Goal: Task Accomplishment & Management: Use online tool/utility

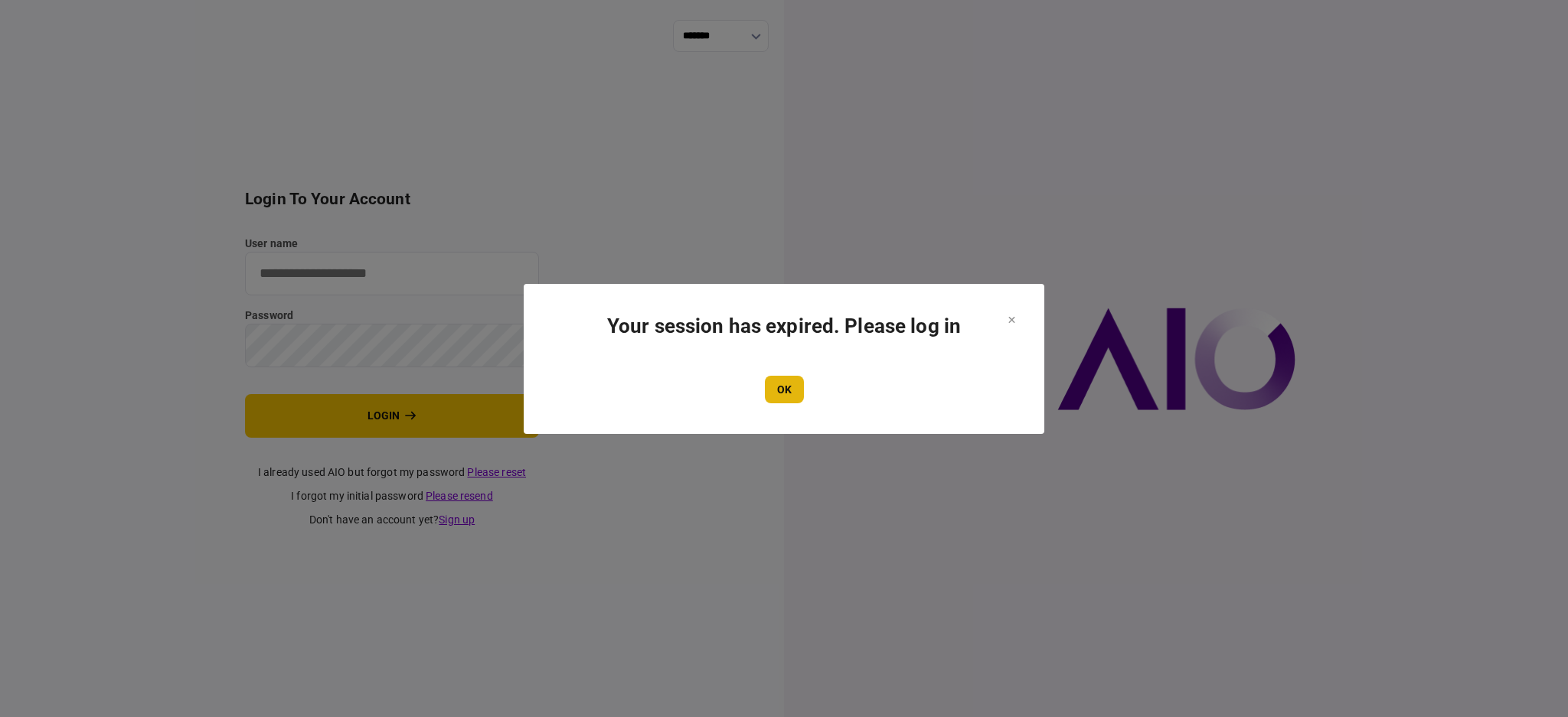
type input "****"
click at [772, 379] on button "OK" at bounding box center [784, 390] width 39 height 28
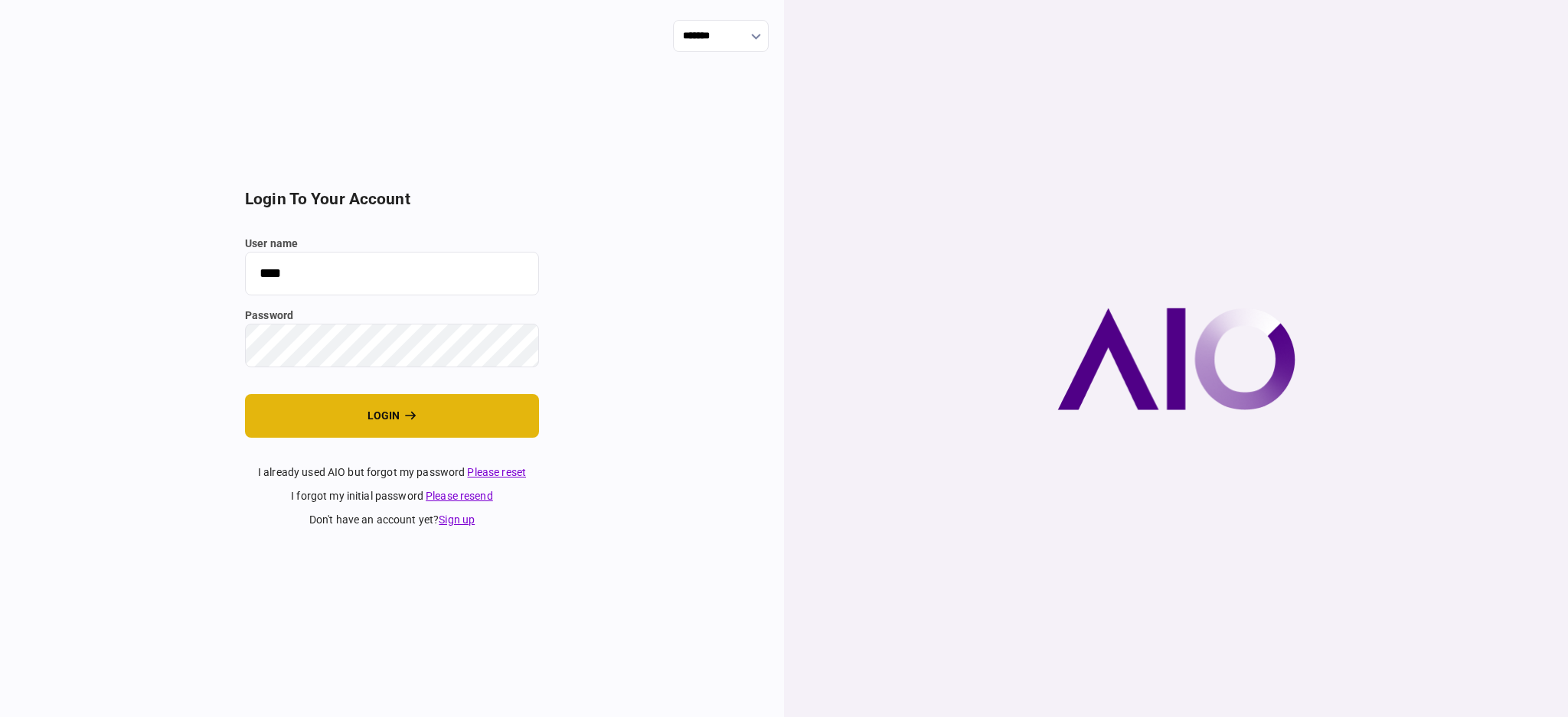
click at [349, 412] on button "login" at bounding box center [391, 416] width 294 height 44
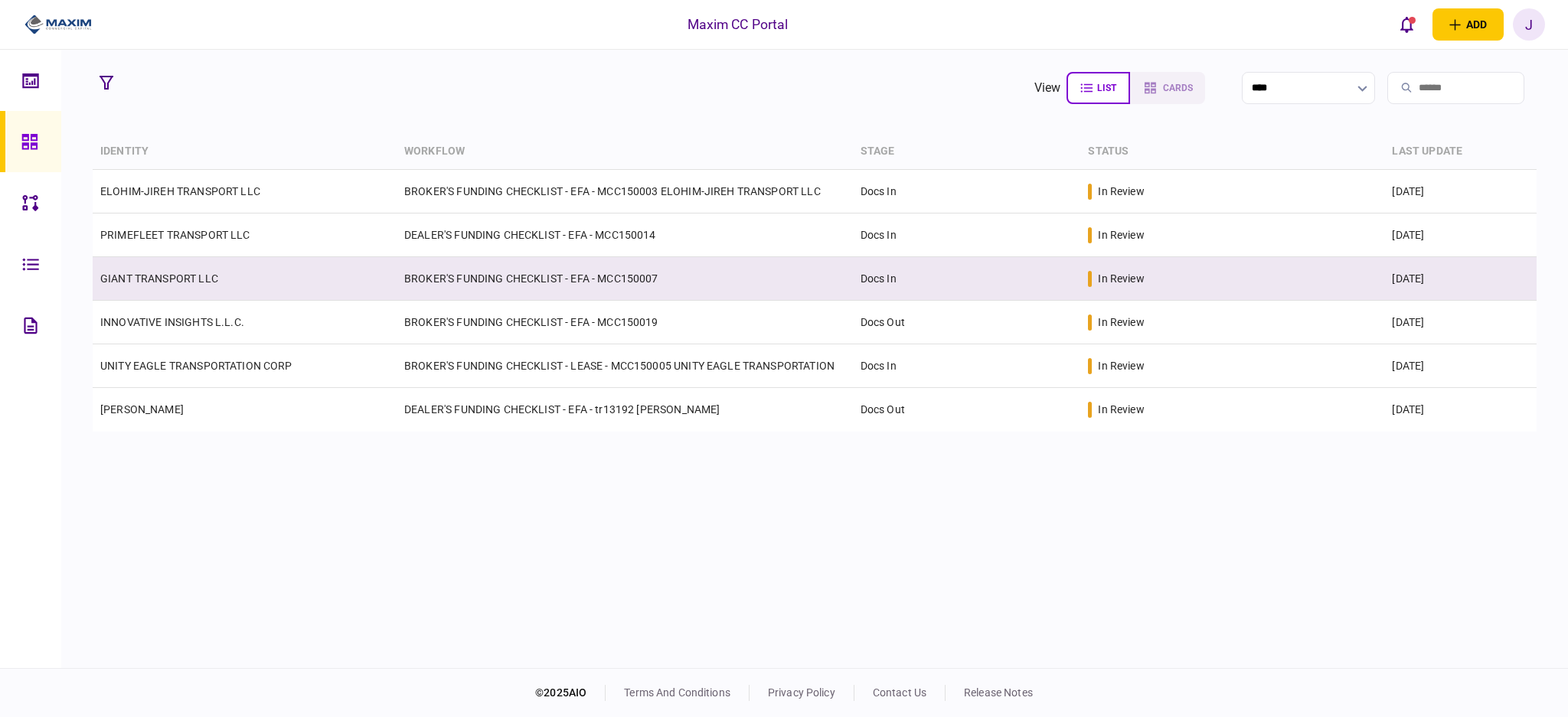
click at [150, 280] on link "GIANT TRANSPORT LLC" at bounding box center [160, 279] width 118 height 12
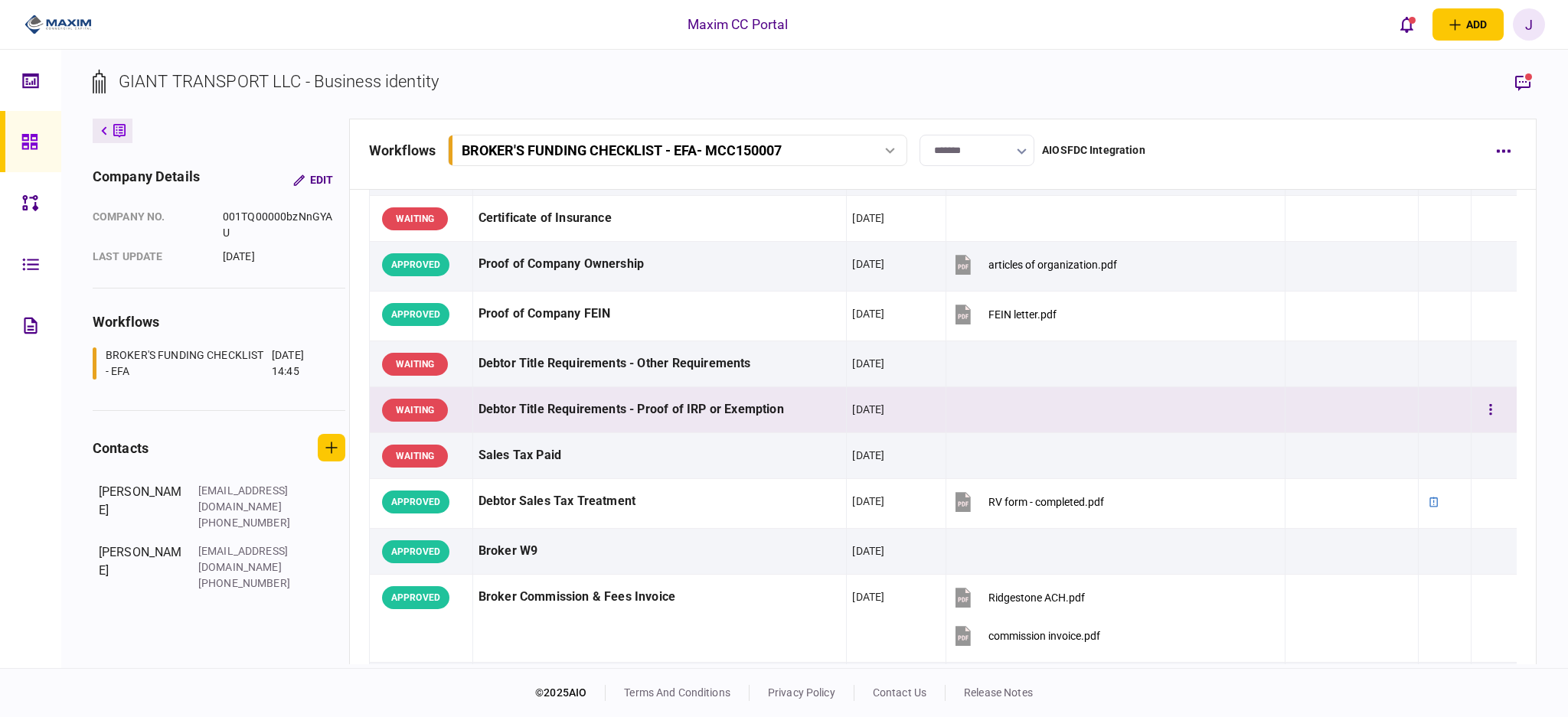
scroll to position [408, 0]
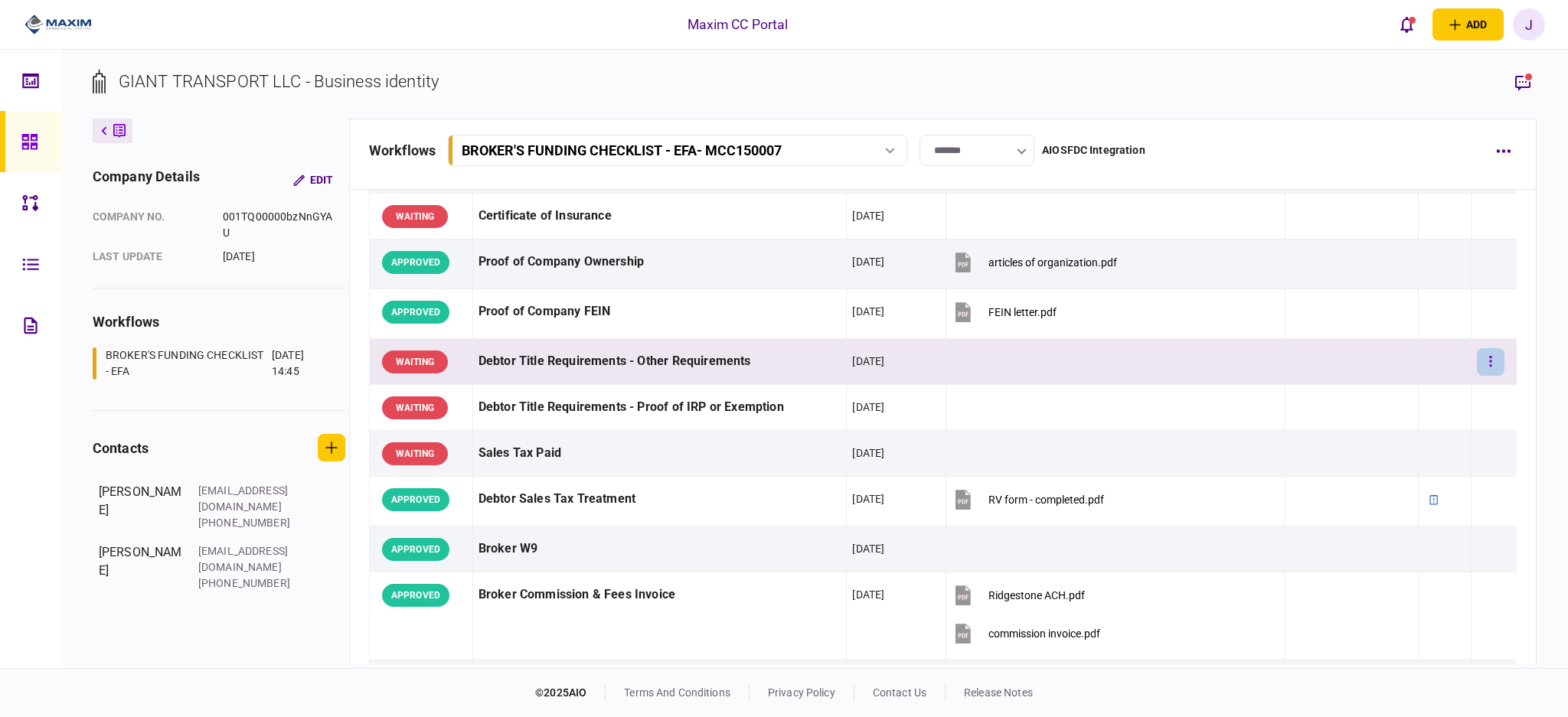
click at [1477, 360] on button "button" at bounding box center [1490, 362] width 28 height 28
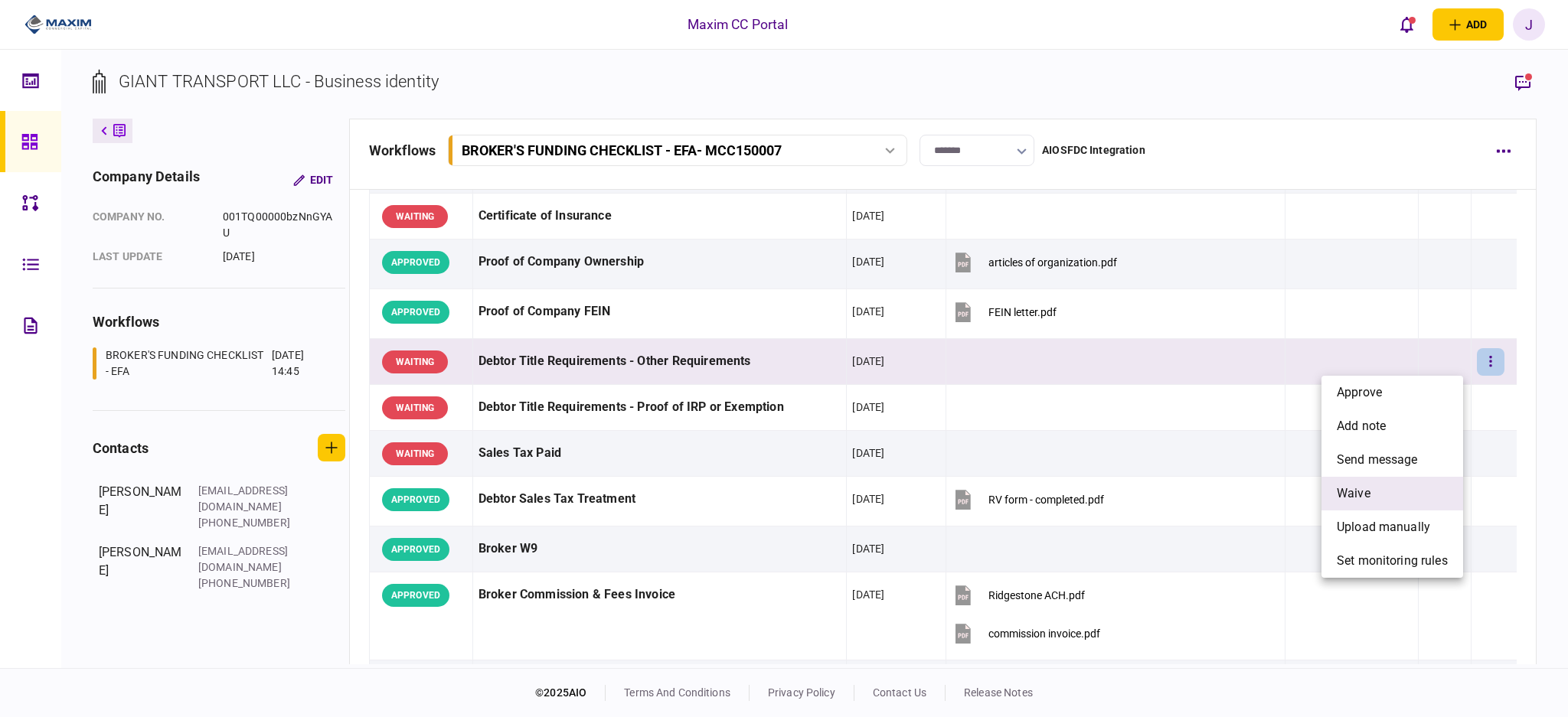
click at [1393, 490] on li "waive" at bounding box center [1391, 494] width 142 height 34
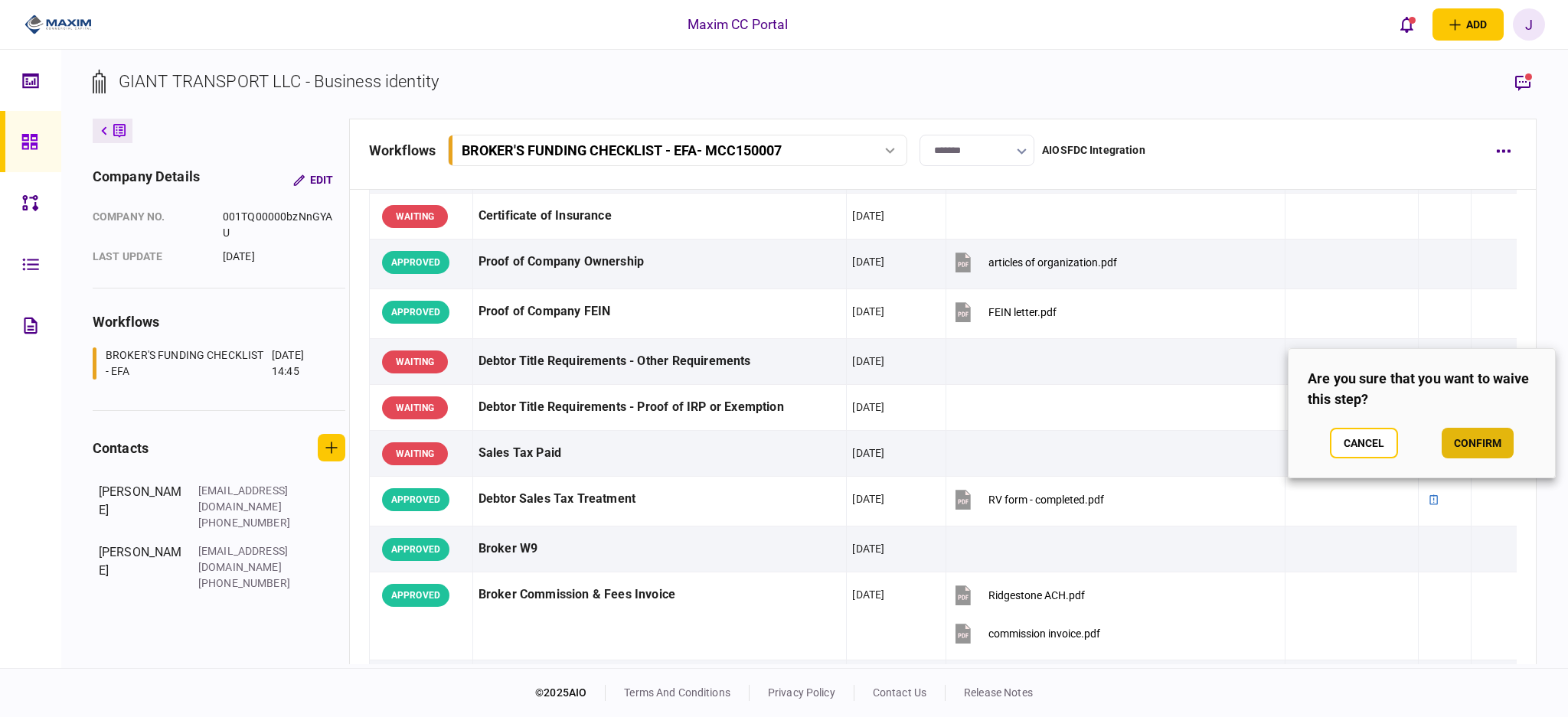
click at [1474, 433] on button "confirm" at bounding box center [1477, 444] width 72 height 31
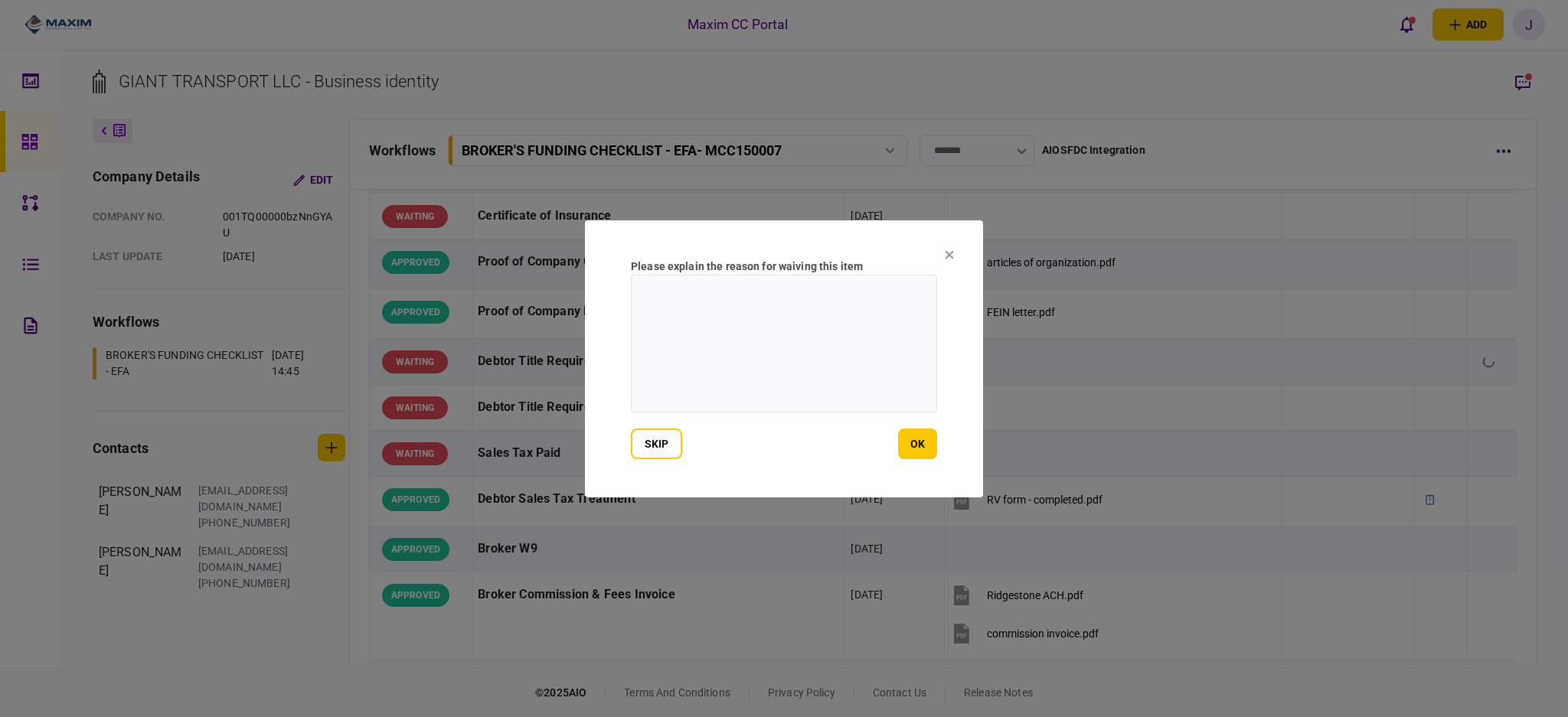
click at [846, 362] on textarea at bounding box center [784, 344] width 306 height 138
type textarea "***"
click at [914, 448] on button "ok" at bounding box center [917, 444] width 39 height 31
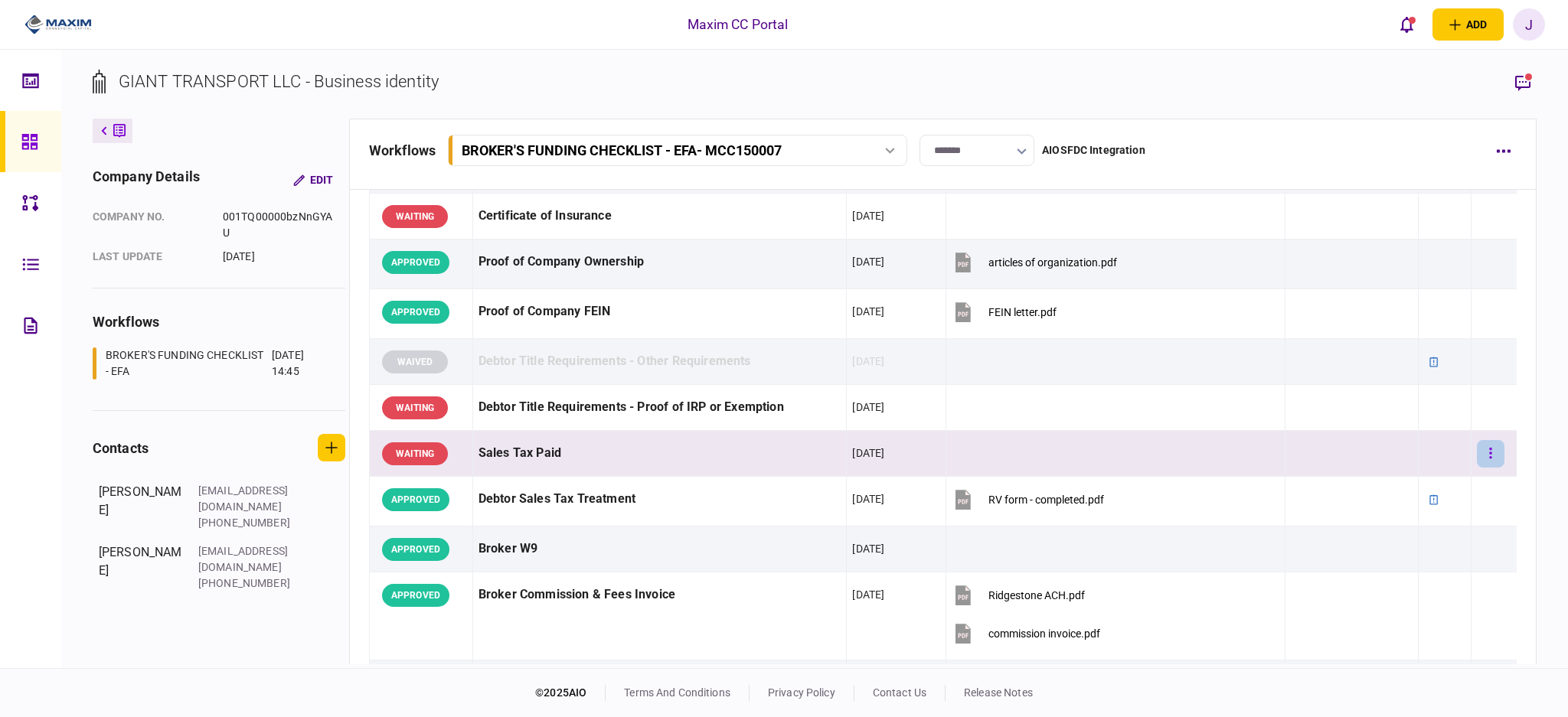
click at [1481, 451] on button "button" at bounding box center [1490, 454] width 28 height 28
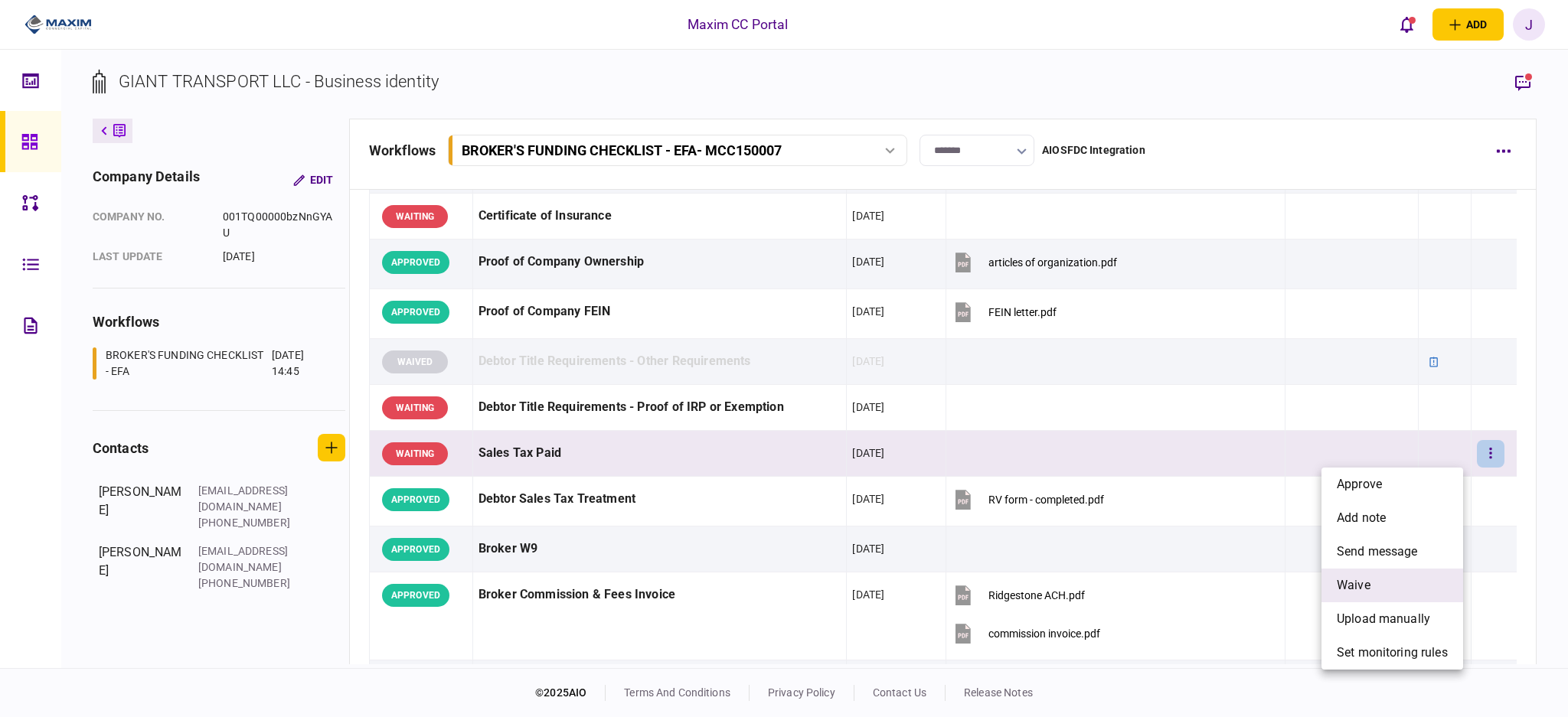
click at [1381, 586] on li "waive" at bounding box center [1391, 586] width 142 height 34
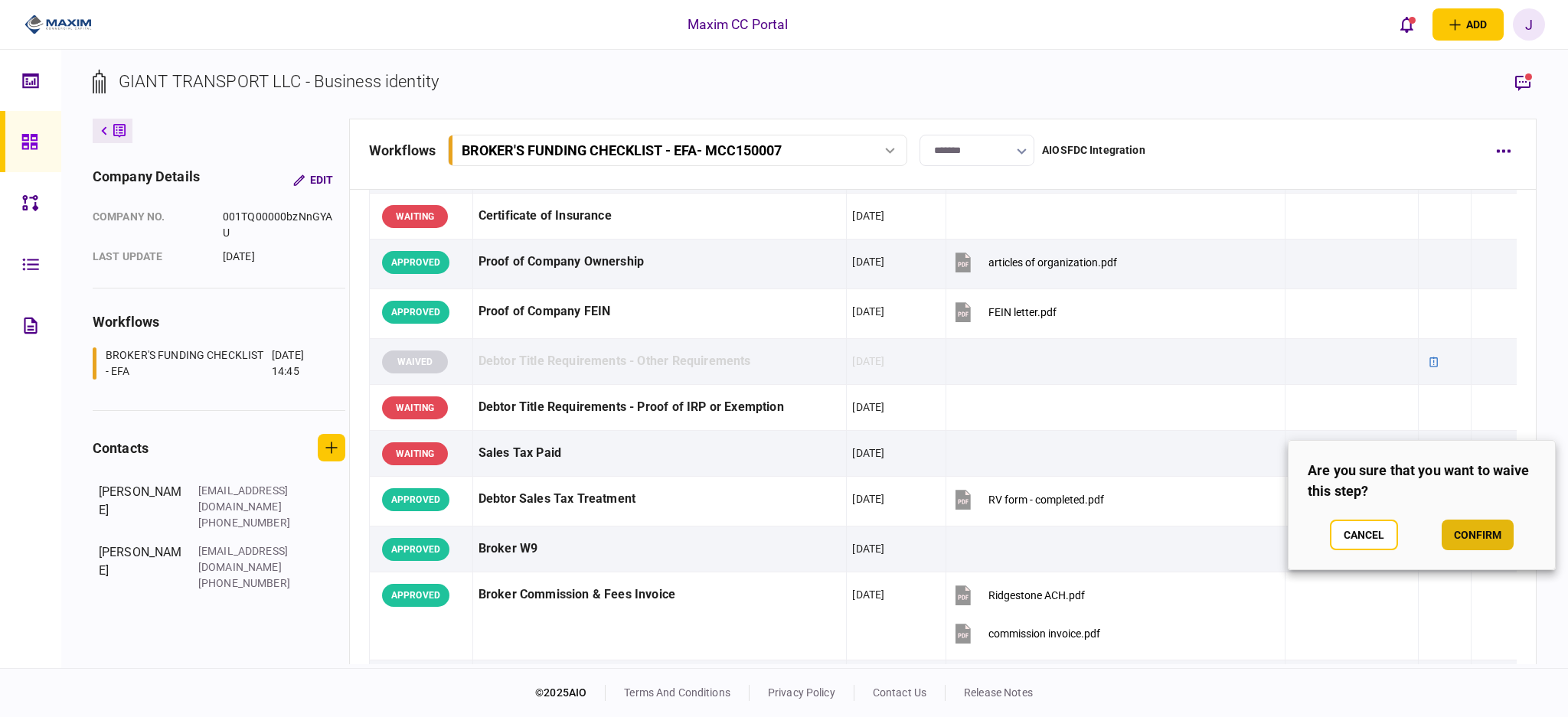
click at [1451, 536] on button "confirm" at bounding box center [1477, 535] width 72 height 31
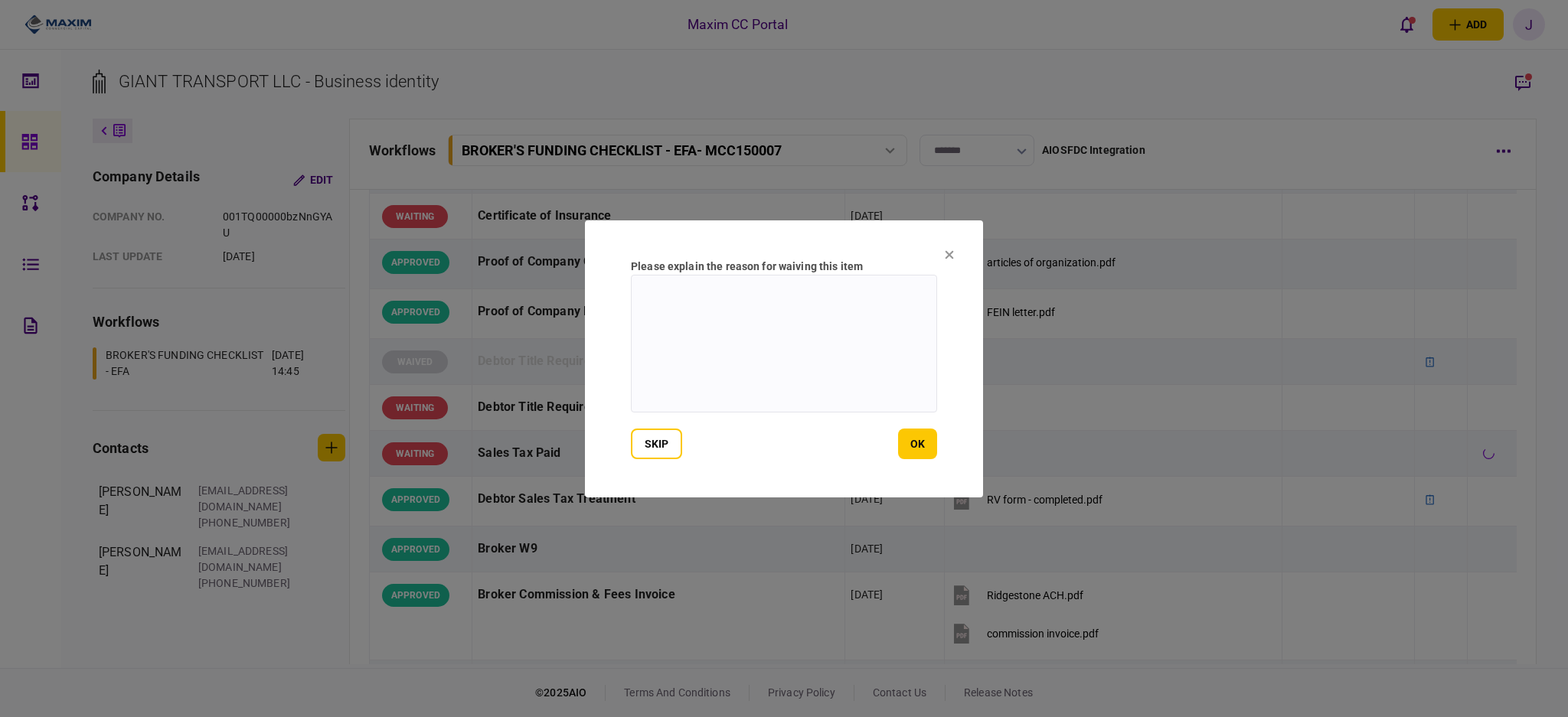
click at [803, 375] on textarea at bounding box center [784, 344] width 306 height 138
type textarea "***"
click at [914, 444] on button "ok" at bounding box center [917, 444] width 39 height 31
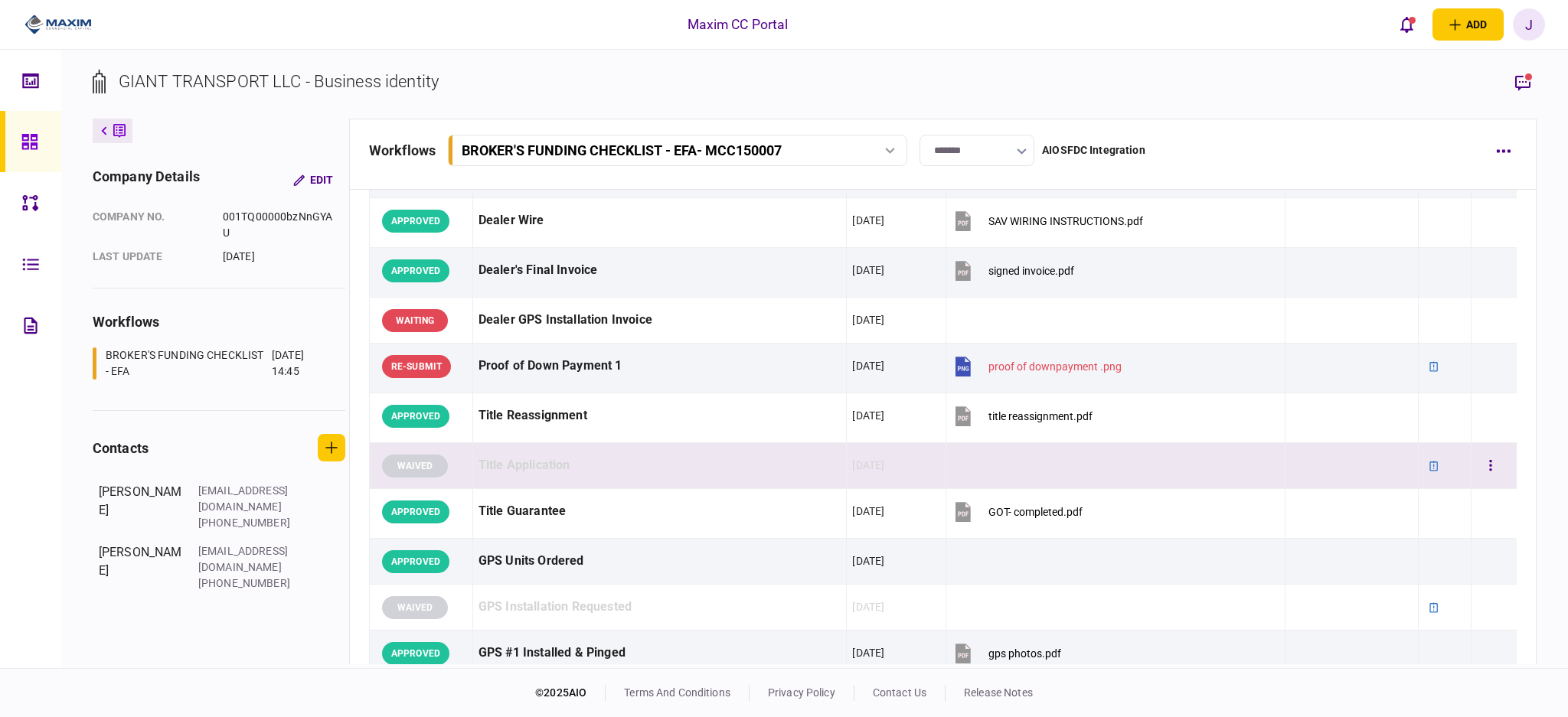
scroll to position [919, 0]
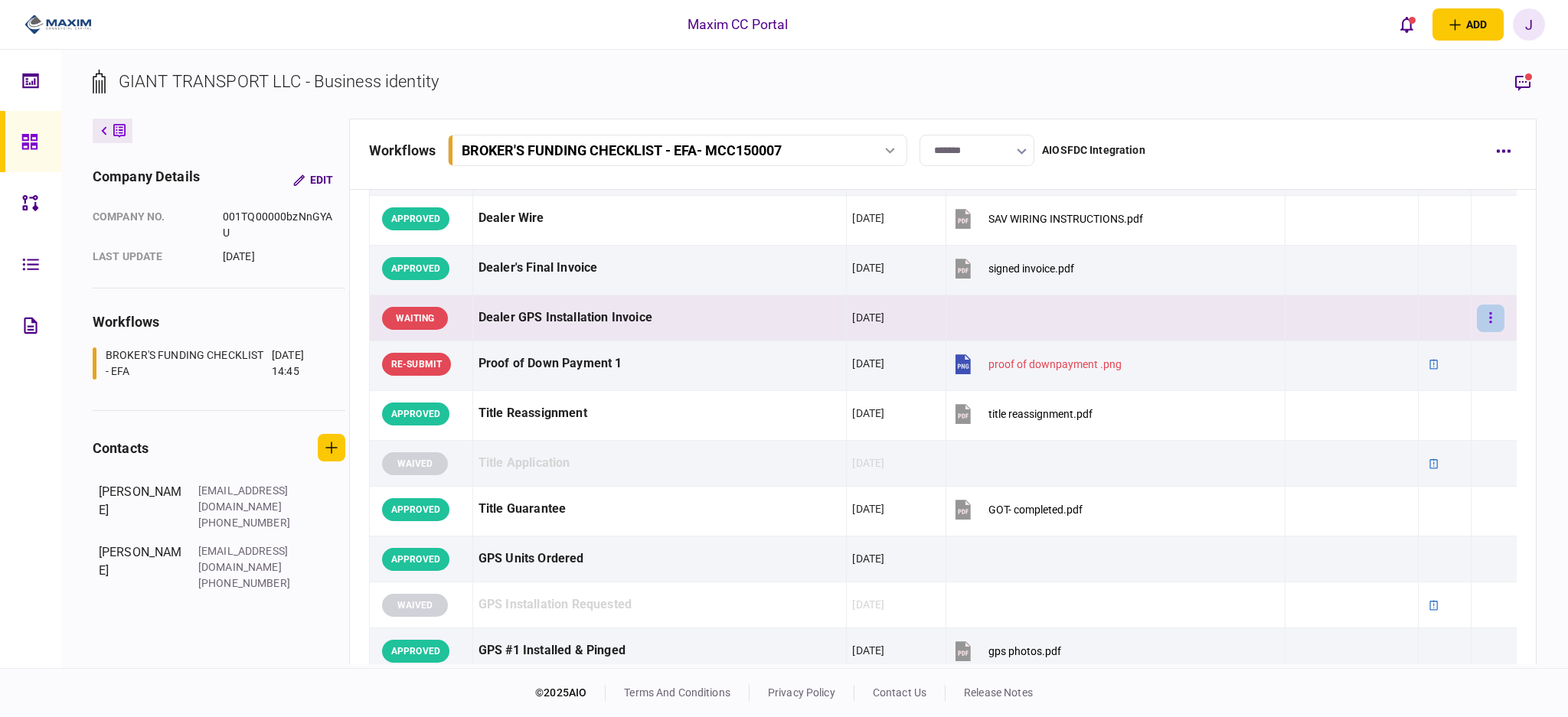
click at [1477, 318] on button "button" at bounding box center [1490, 319] width 28 height 28
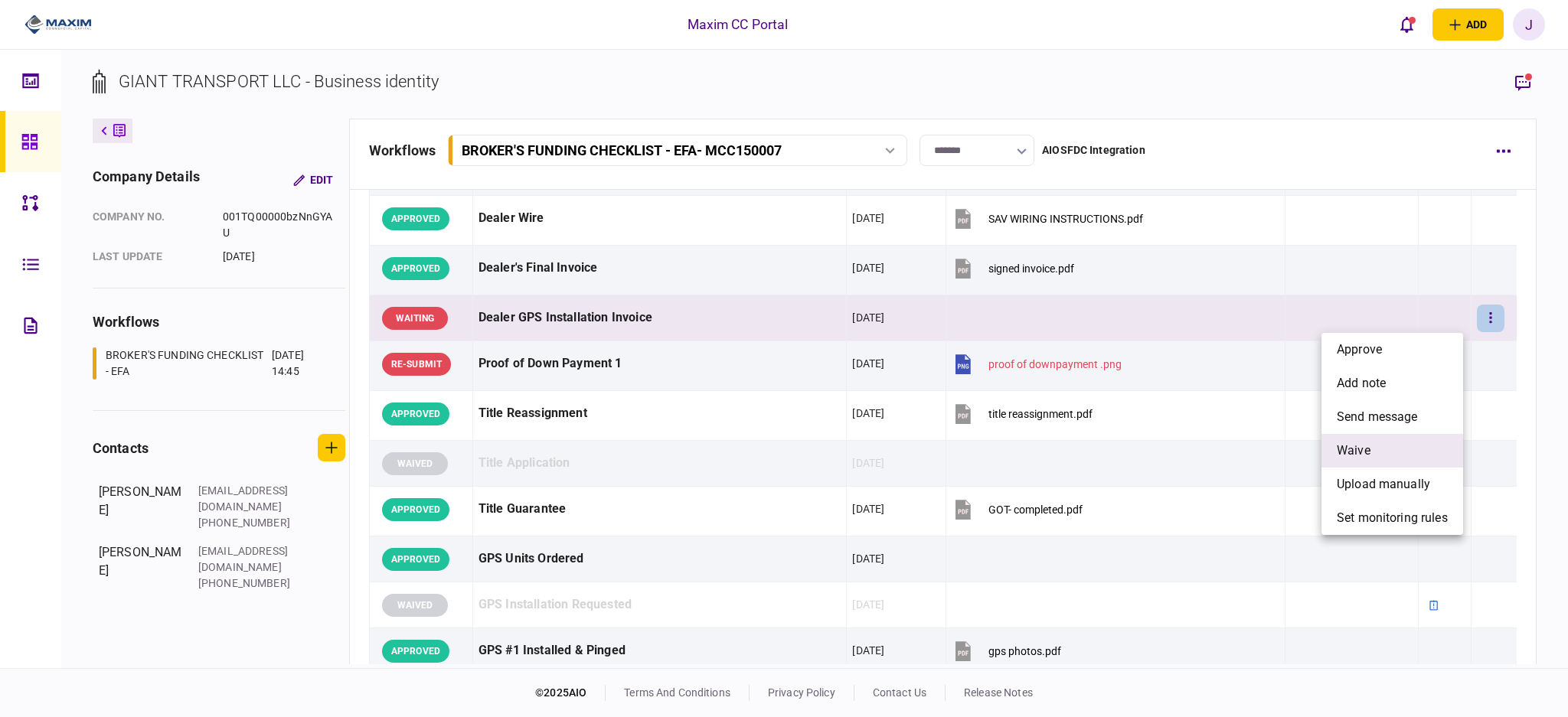
click at [1377, 454] on li "waive" at bounding box center [1391, 451] width 142 height 34
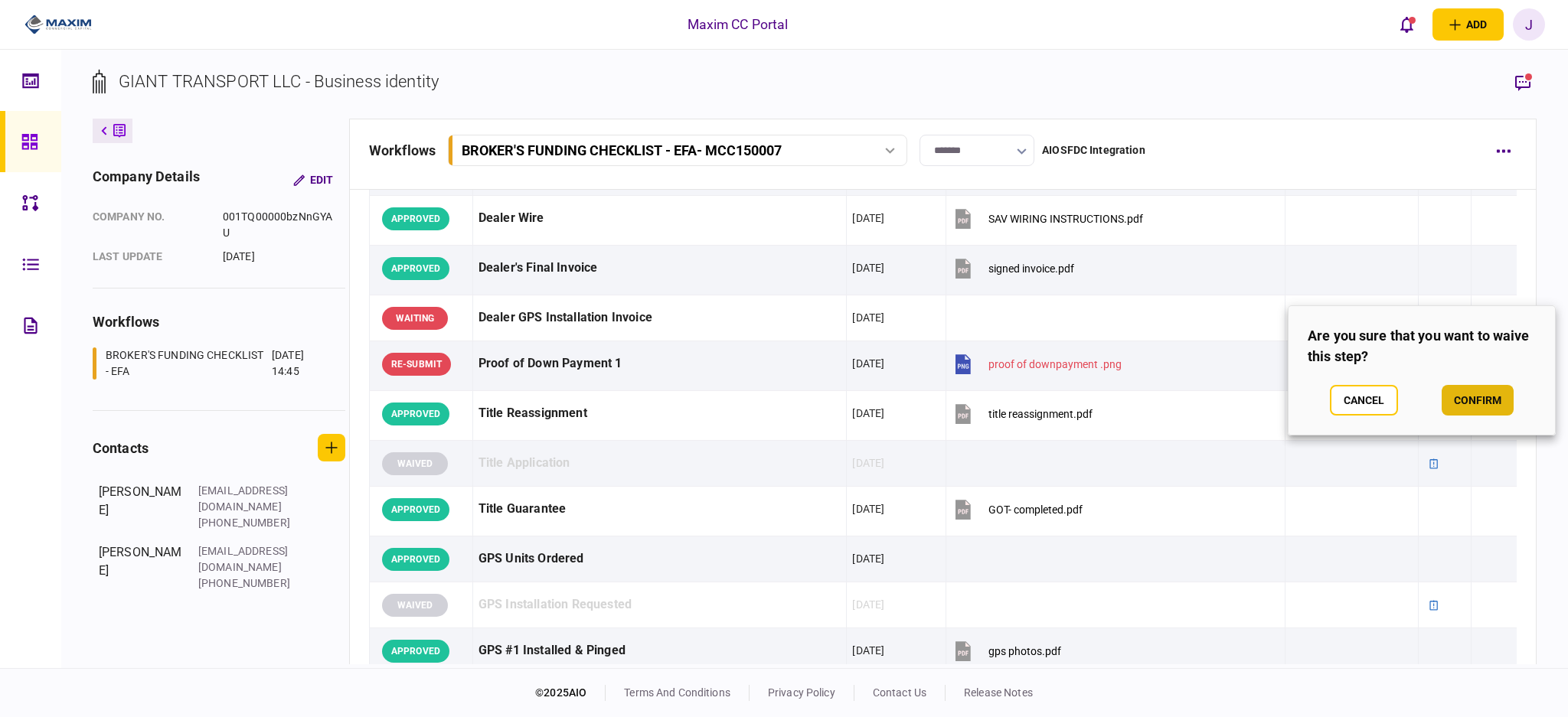
click at [1443, 404] on button "confirm" at bounding box center [1477, 401] width 72 height 31
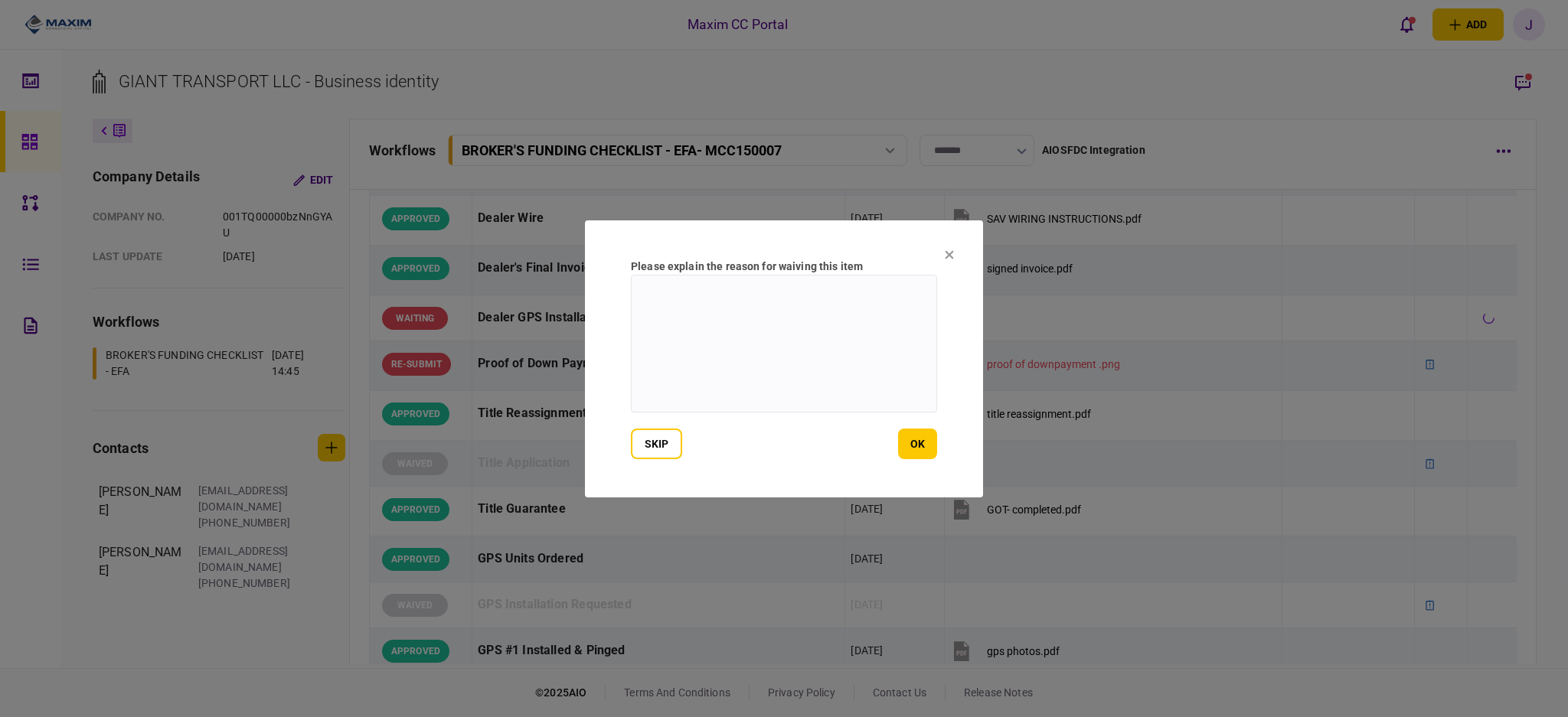
drag, startPoint x: 834, startPoint y: 368, endPoint x: 952, endPoint y: 329, distance: 124.3
click at [833, 368] on textarea at bounding box center [784, 344] width 306 height 138
type textarea "***"
click at [905, 452] on button "ok" at bounding box center [917, 444] width 39 height 31
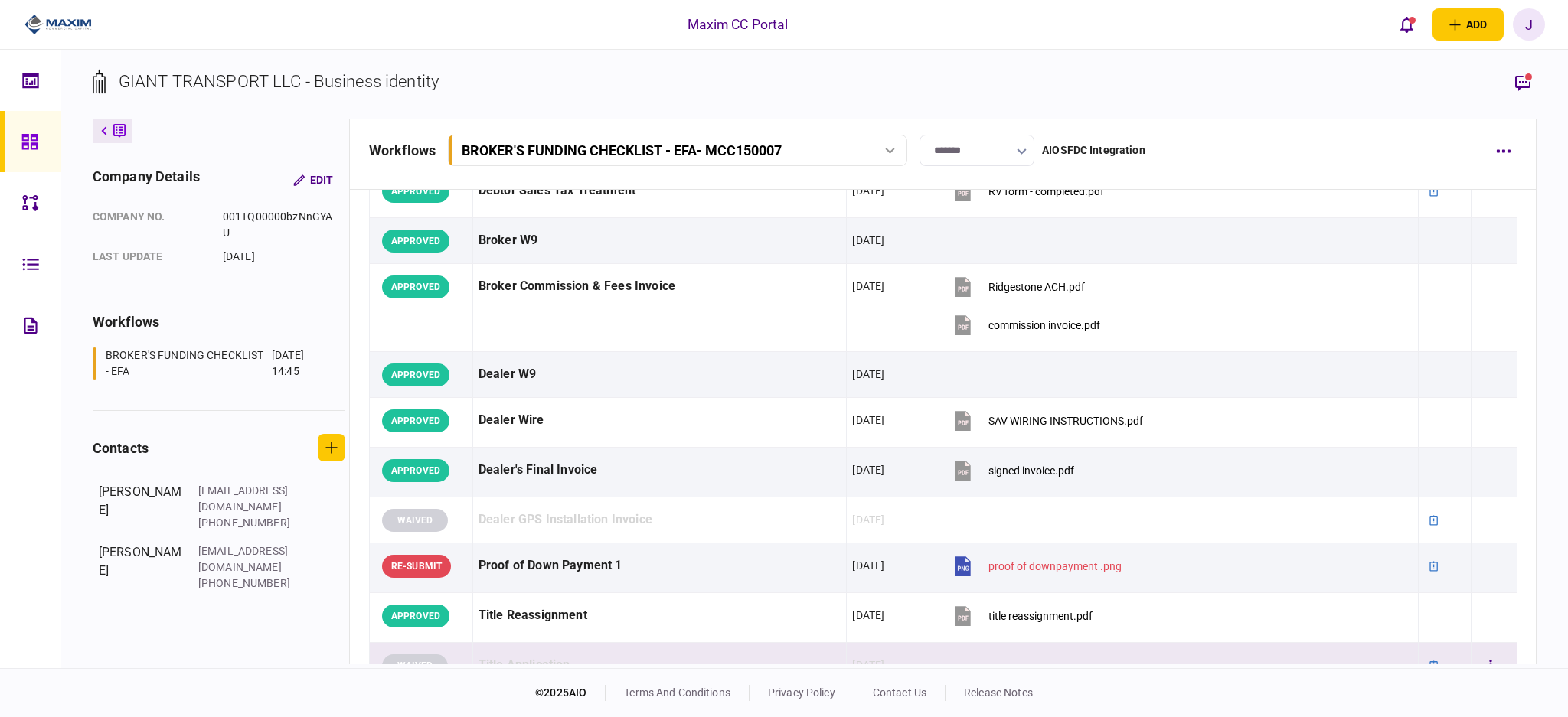
scroll to position [714, 0]
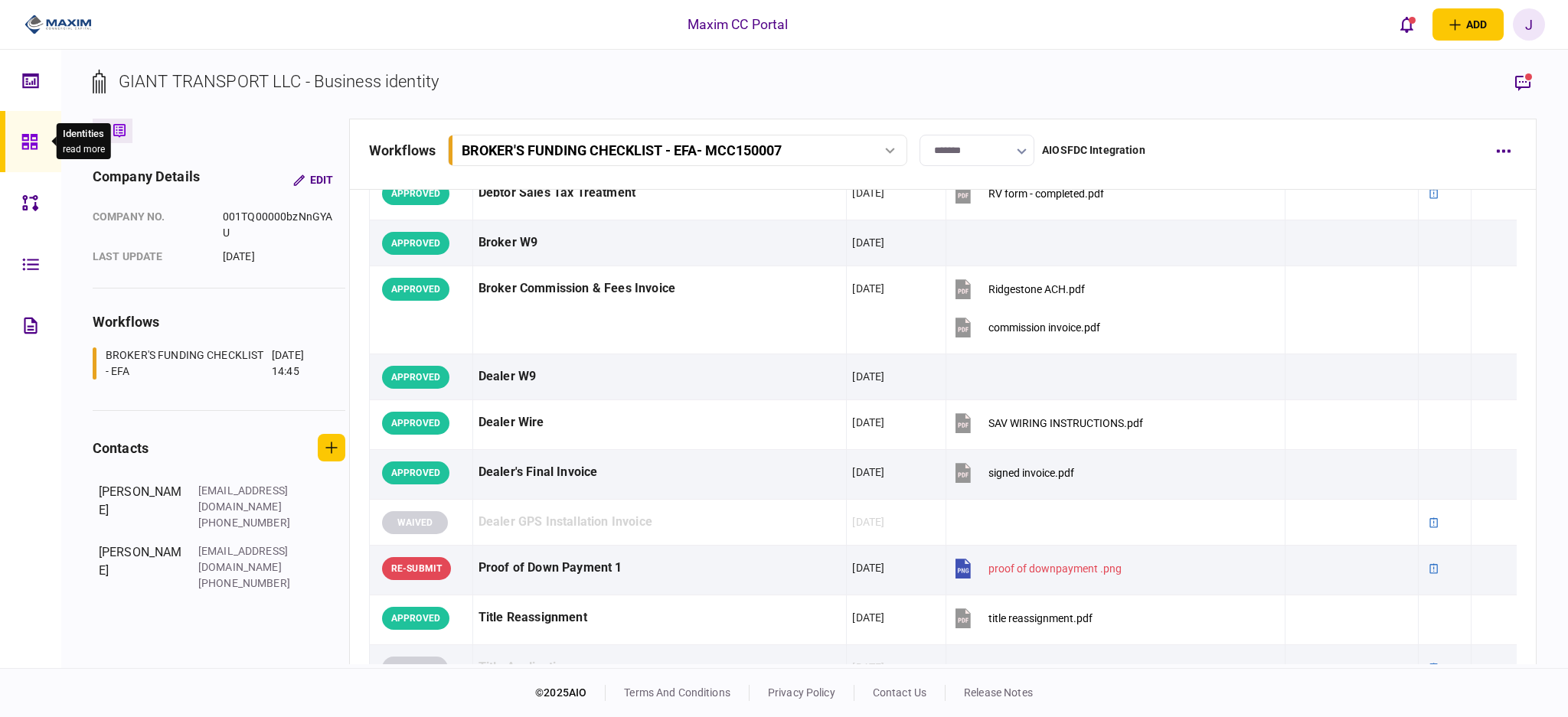
click at [34, 122] on div at bounding box center [34, 142] width 25 height 61
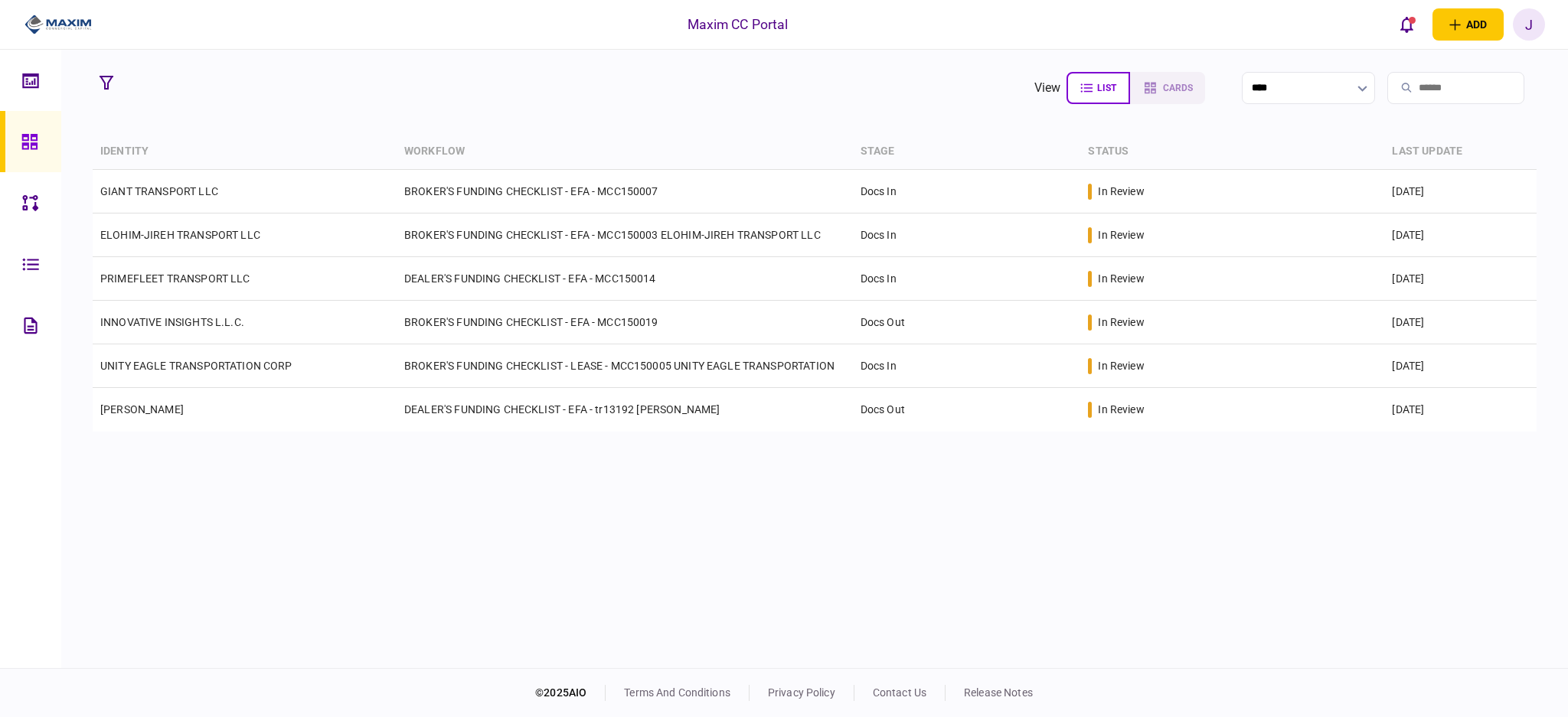
click at [544, 120] on section "view list cards **** Type clear Business Individual documents status clear wait…" at bounding box center [814, 359] width 1507 height 619
